Goal: Task Accomplishment & Management: Use online tool/utility

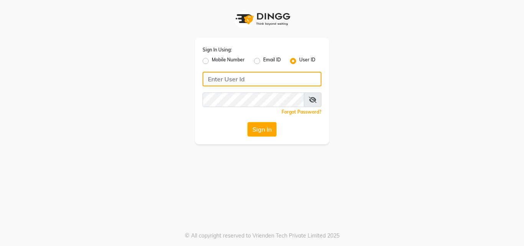
type input "8447146829"
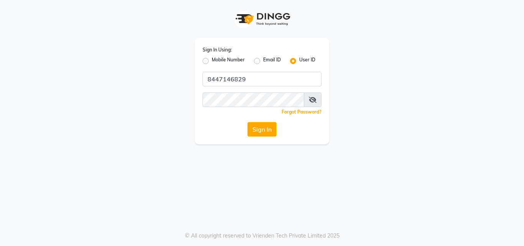
click at [212, 61] on label "Mobile Number" at bounding box center [228, 60] width 33 height 9
click at [212, 61] on input "Mobile Number" at bounding box center [214, 58] width 5 height 5
radio input "true"
radio input "false"
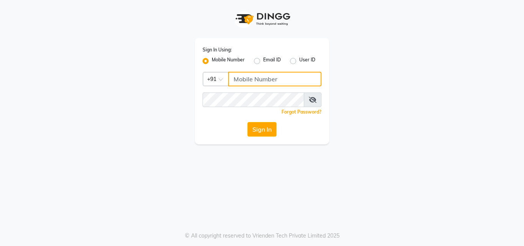
click at [243, 77] on input "Username" at bounding box center [274, 79] width 93 height 15
type input "8447146829"
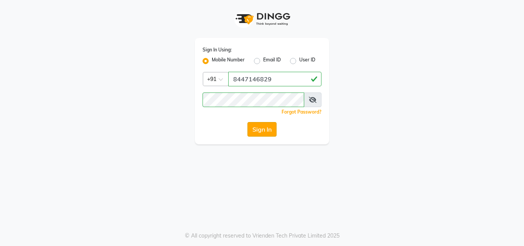
click at [252, 123] on button "Sign In" at bounding box center [261, 129] width 29 height 15
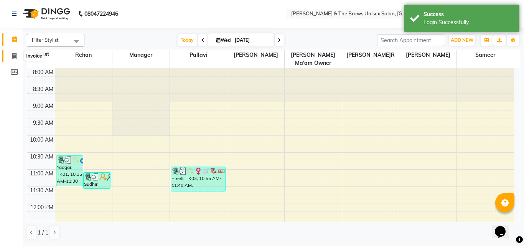
click at [16, 55] on icon at bounding box center [14, 56] width 4 height 6
select select "872"
select select "service"
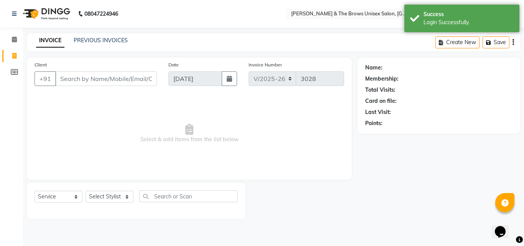
type input "3"
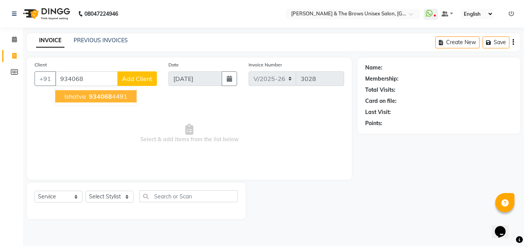
click at [102, 94] on span "934068" at bounding box center [100, 96] width 23 height 8
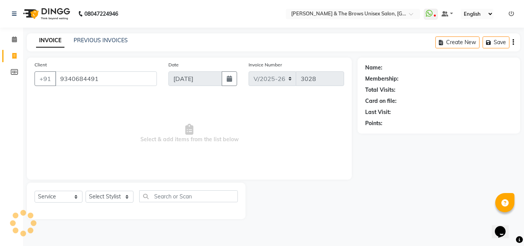
type input "9340684491"
select select "1: Object"
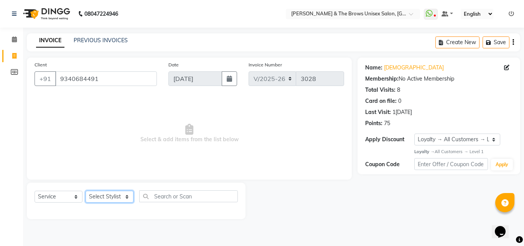
click at [118, 197] on select "Select Stylist [PERSON_NAME] manager [PERSON_NAME] [PERSON_NAME] ma'am owner [P…" at bounding box center [109, 197] width 48 height 12
select select "15229"
click at [85, 191] on select "Select Stylist [PERSON_NAME] manager [PERSON_NAME] [PERSON_NAME] ma'am owner [P…" at bounding box center [109, 197] width 48 height 12
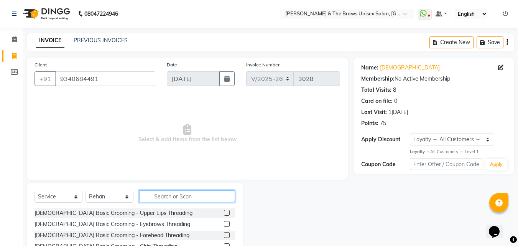
click at [156, 197] on input "text" at bounding box center [187, 196] width 96 height 12
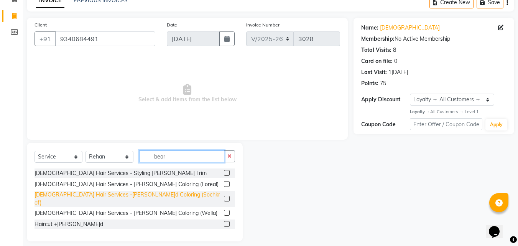
scroll to position [40, 0]
type input "bear"
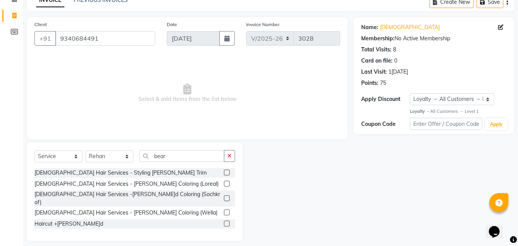
click at [76, 219] on div "Haircut +[PERSON_NAME]d" at bounding box center [135, 224] width 200 height 10
click at [72, 220] on div "Haircut +[PERSON_NAME]d" at bounding box center [69, 224] width 69 height 8
checkbox input "false"
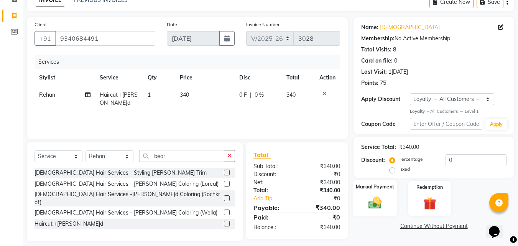
click at [382, 198] on img at bounding box center [374, 202] width 21 height 15
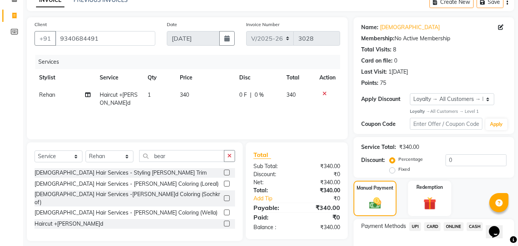
click at [414, 223] on span "UPI" at bounding box center [415, 226] width 12 height 9
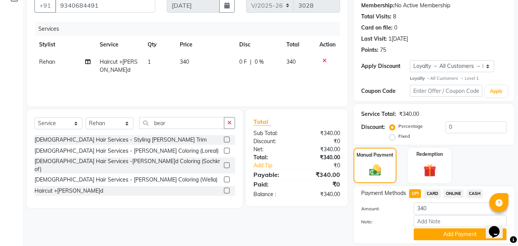
scroll to position [98, 0]
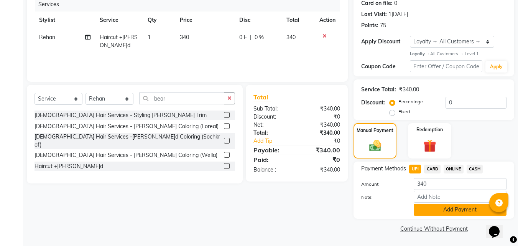
click at [418, 210] on button "Add Payment" at bounding box center [460, 210] width 93 height 12
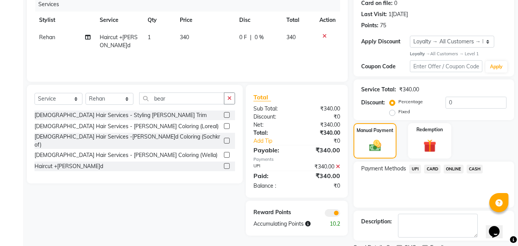
scroll to position [130, 0]
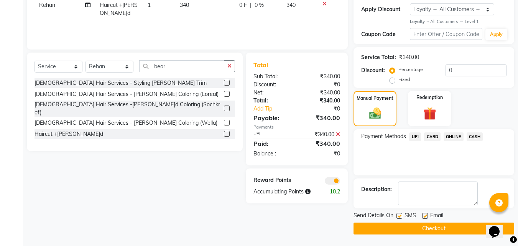
click at [402, 212] on div "SMS" at bounding box center [409, 216] width 26 height 10
click at [401, 215] on label at bounding box center [399, 216] width 6 height 6
click at [401, 215] on input "checkbox" at bounding box center [398, 216] width 5 height 5
checkbox input "false"
click at [398, 226] on button "Checkout" at bounding box center [433, 228] width 161 height 12
